Goal: Information Seeking & Learning: Check status

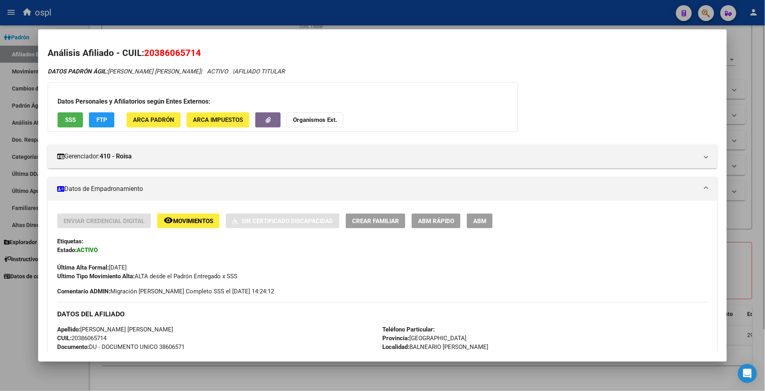
click at [753, 54] on div at bounding box center [382, 195] width 765 height 391
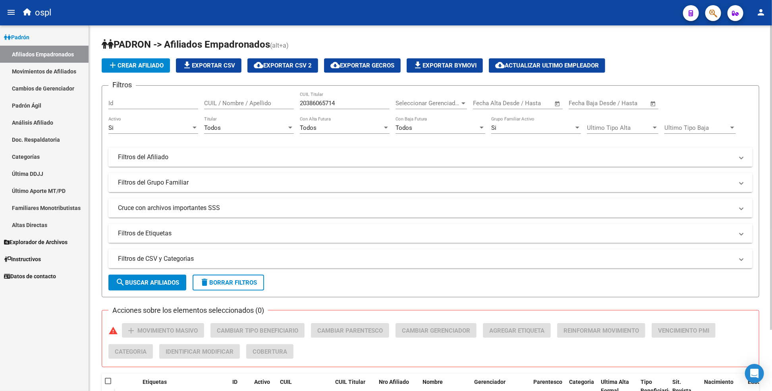
click at [320, 108] on div "20386065714 CUIL Titular" at bounding box center [345, 100] width 90 height 17
click at [319, 105] on input "20386065714" at bounding box center [345, 103] width 90 height 7
type input "23342395554"
click at [162, 284] on span "search Buscar Afiliados" at bounding box center [148, 282] width 64 height 7
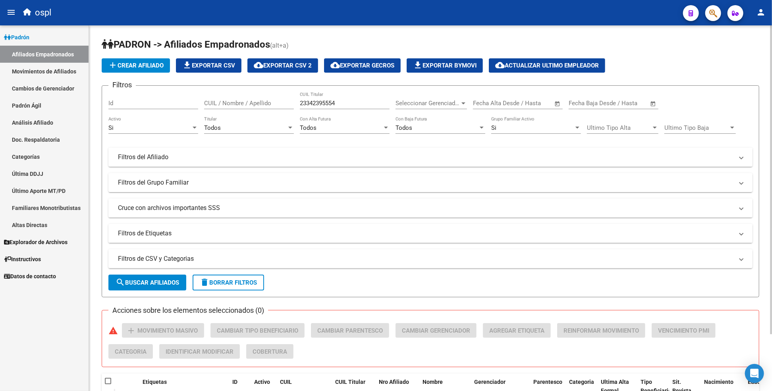
click at [320, 104] on input "23342395554" at bounding box center [345, 103] width 90 height 7
click at [45, 68] on link "Movimientos de Afiliados" at bounding box center [44, 71] width 89 height 17
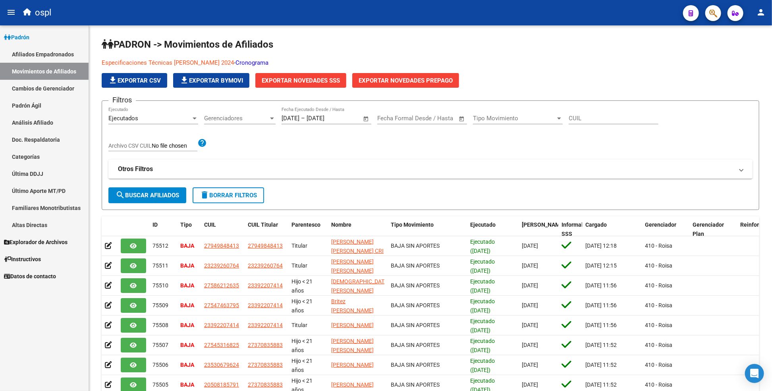
click at [26, 118] on link "Análisis Afiliado" at bounding box center [44, 122] width 89 height 17
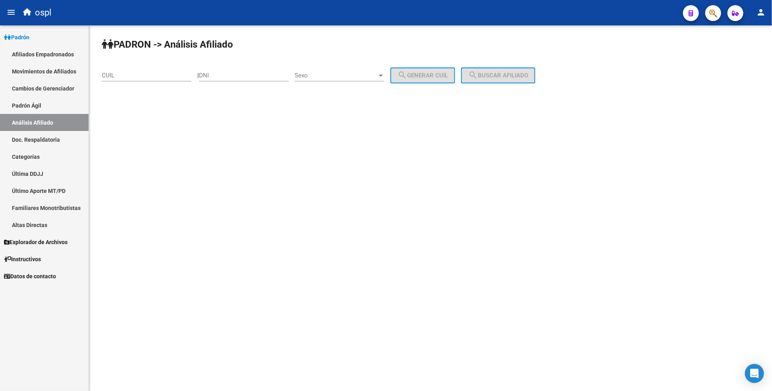
click at [161, 76] on input "CUIL" at bounding box center [147, 75] width 90 height 7
paste input "23-34239555-4"
type input "23-34239555-4"
click at [487, 74] on span "search Buscar afiliado" at bounding box center [498, 75] width 60 height 7
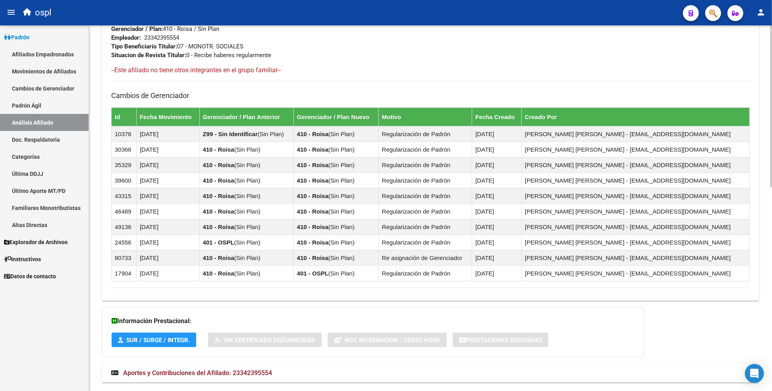
scroll to position [461, 0]
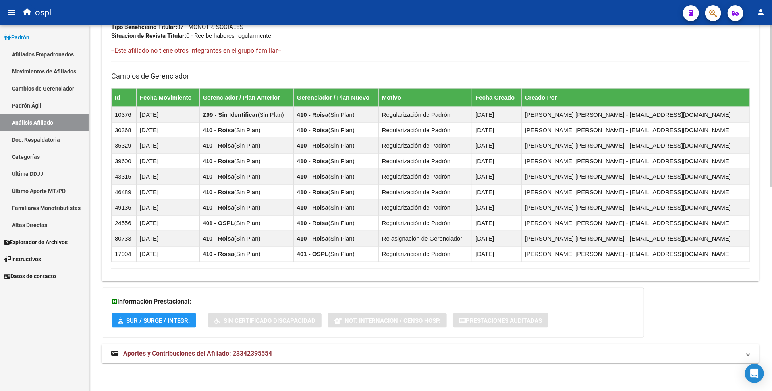
drag, startPoint x: 208, startPoint y: 356, endPoint x: 205, endPoint y: 352, distance: 4.6
click at [208, 357] on span "Aportes y Contribuciones del Afiliado: 23342395554" at bounding box center [197, 354] width 149 height 8
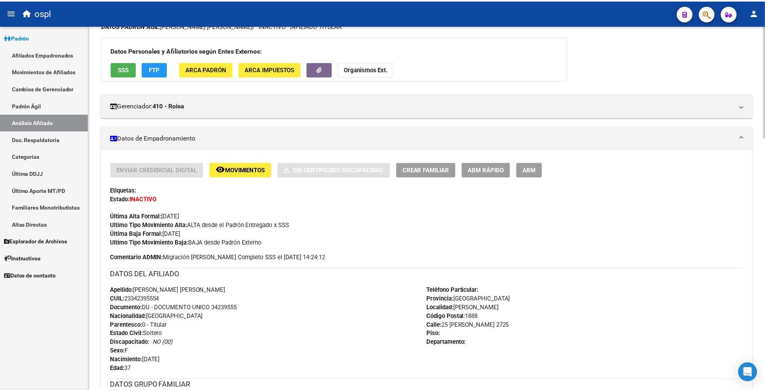
scroll to position [29, 0]
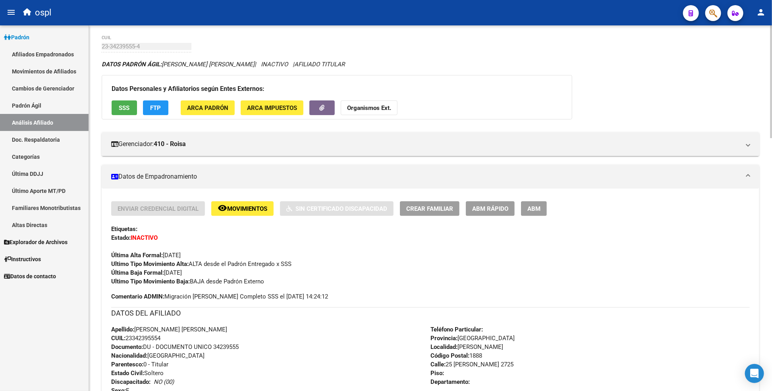
click at [122, 107] on span "SSS" at bounding box center [124, 107] width 11 height 7
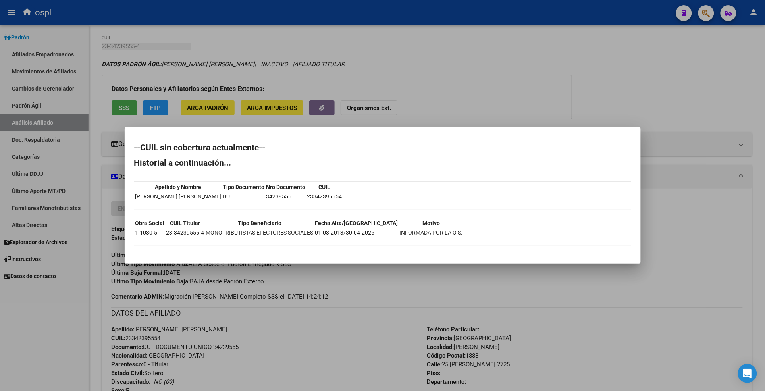
click at [409, 48] on div at bounding box center [382, 195] width 765 height 391
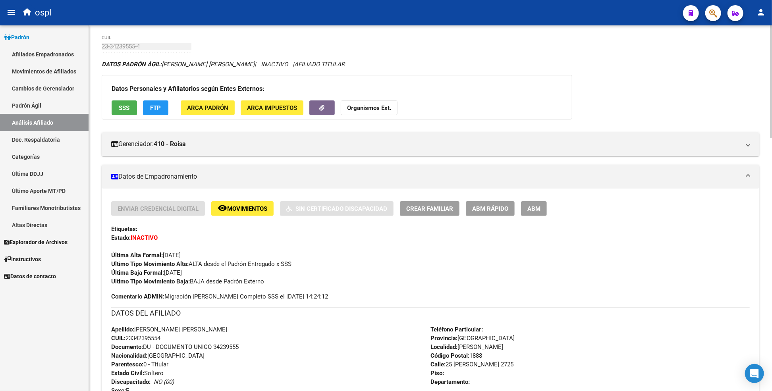
click at [121, 117] on div "Datos Personales y Afiliatorios según Entes Externos: SSS FTP ARCA Padrón ARCA …" at bounding box center [337, 97] width 471 height 44
click at [122, 114] on button "SSS" at bounding box center [124, 107] width 25 height 15
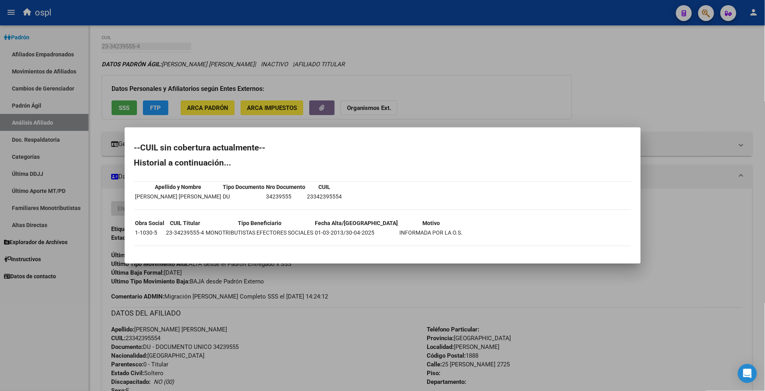
drag, startPoint x: 347, startPoint y: 234, endPoint x: 355, endPoint y: 235, distance: 7.6
click at [355, 235] on td "01-03-2013/30-04-2025" at bounding box center [357, 232] width 84 height 9
